Goal: Entertainment & Leisure: Consume media (video, audio)

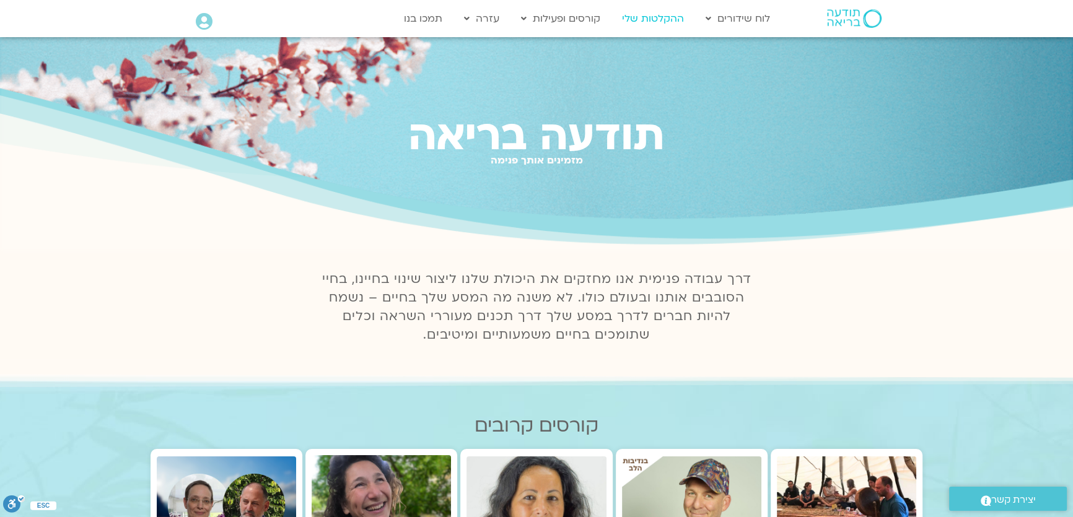
click at [642, 20] on link "ההקלטות שלי" at bounding box center [653, 19] width 74 height 24
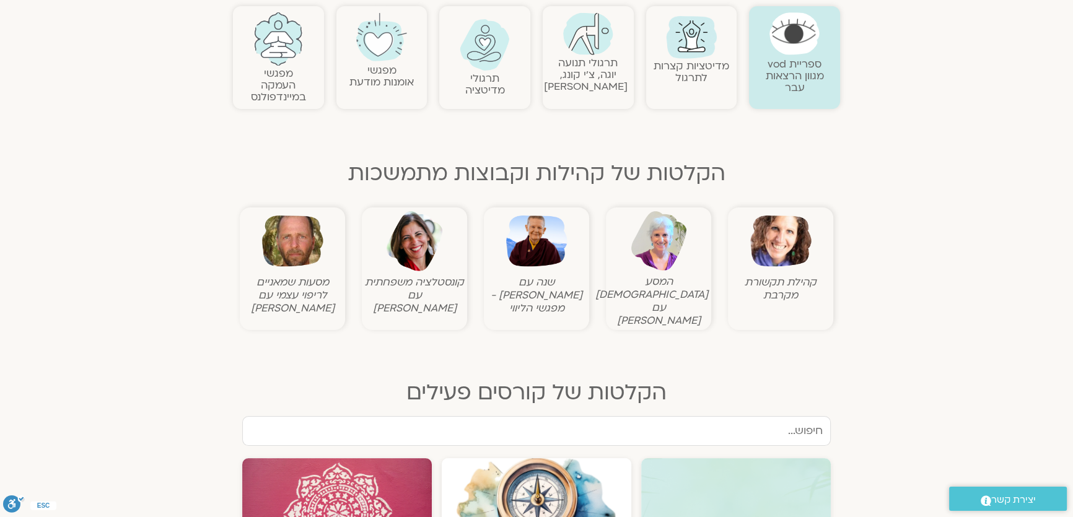
scroll to position [281, 0]
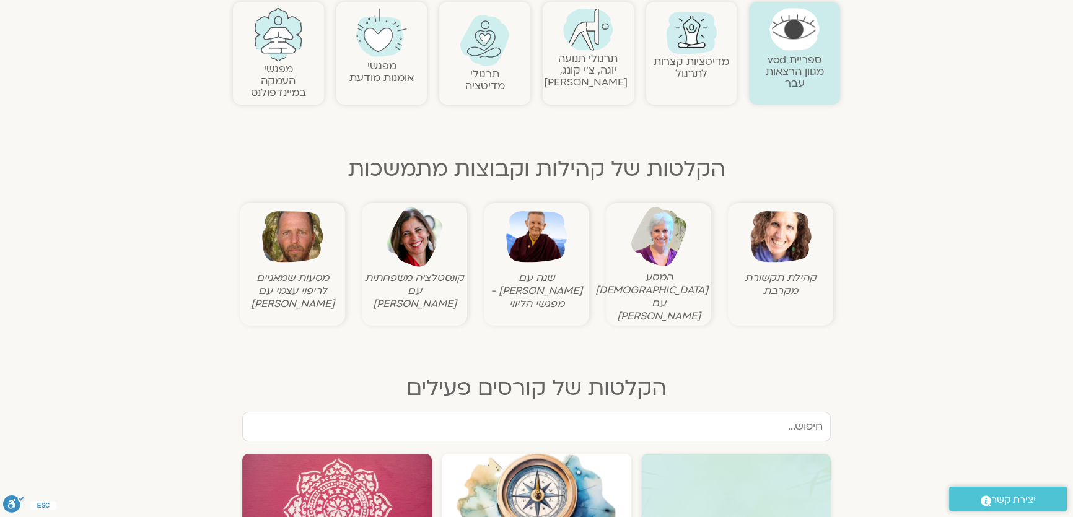
click at [785, 241] on img at bounding box center [780, 236] width 61 height 61
click at [781, 242] on img at bounding box center [780, 236] width 61 height 61
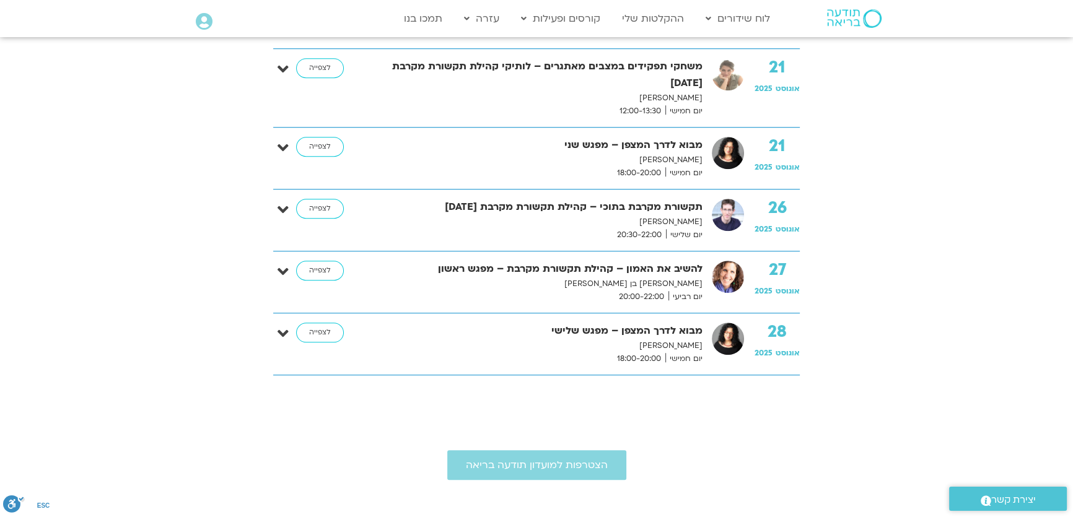
scroll to position [1295, 0]
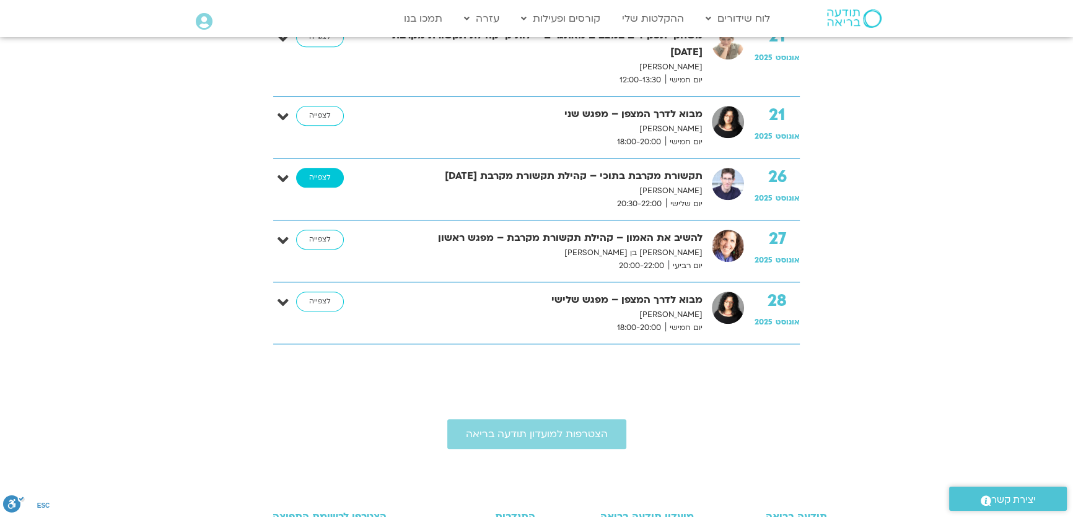
click at [320, 180] on link "לצפייה" at bounding box center [320, 178] width 48 height 20
